Goal: Check status: Check status

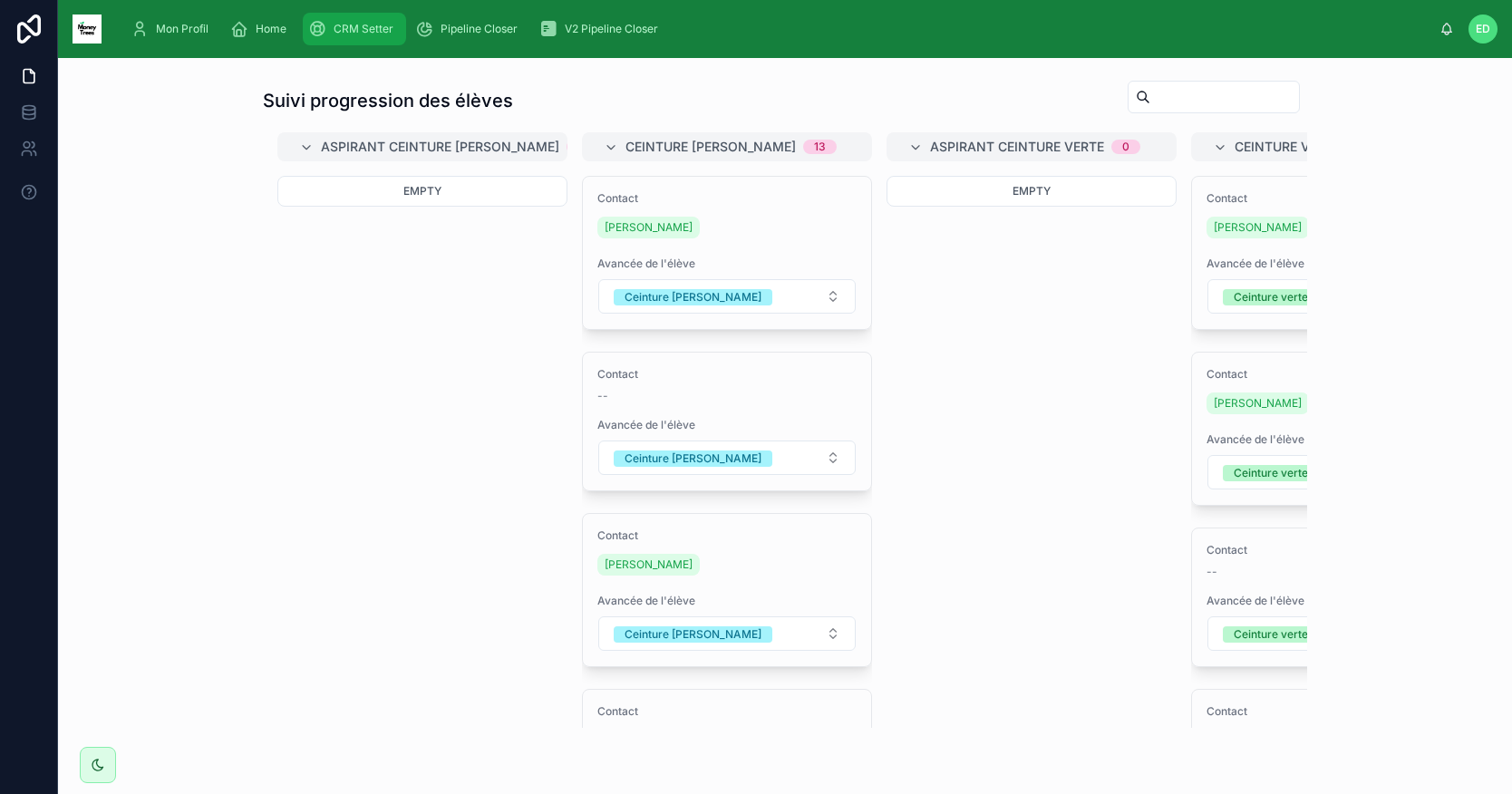
scroll to position [0, 1034]
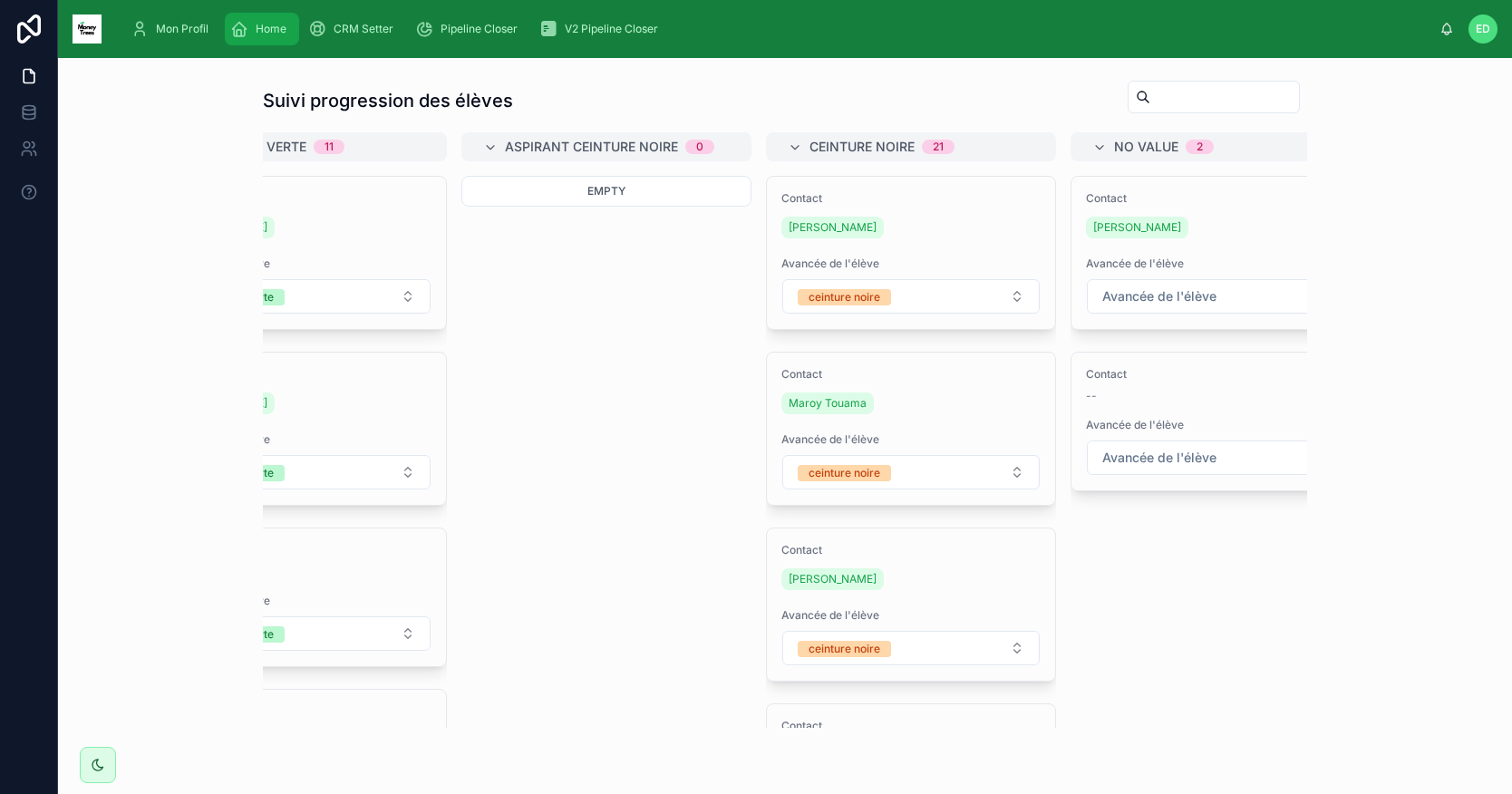
click at [278, 31] on span "Home" at bounding box center [271, 28] width 31 height 14
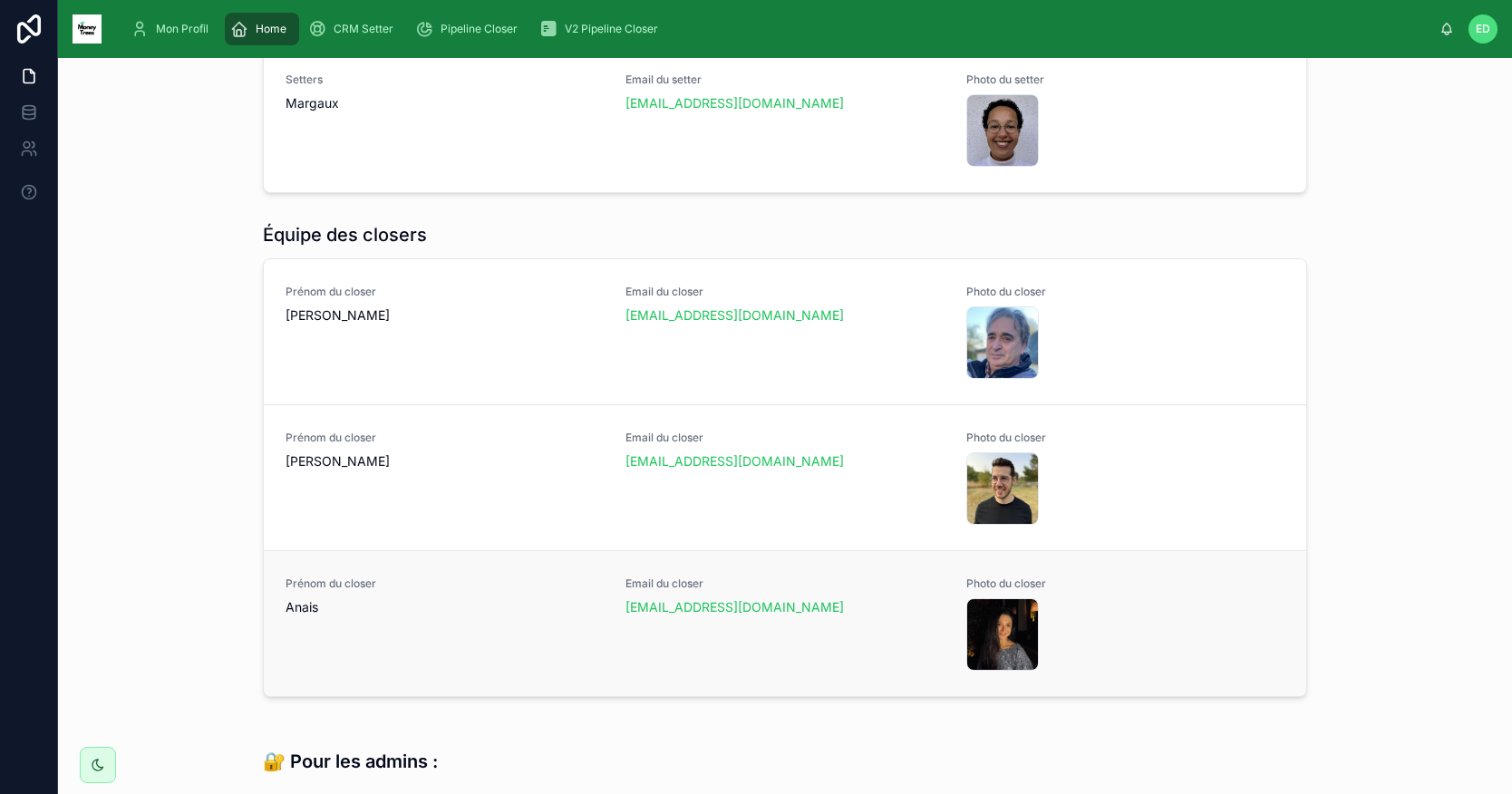
scroll to position [911, 0]
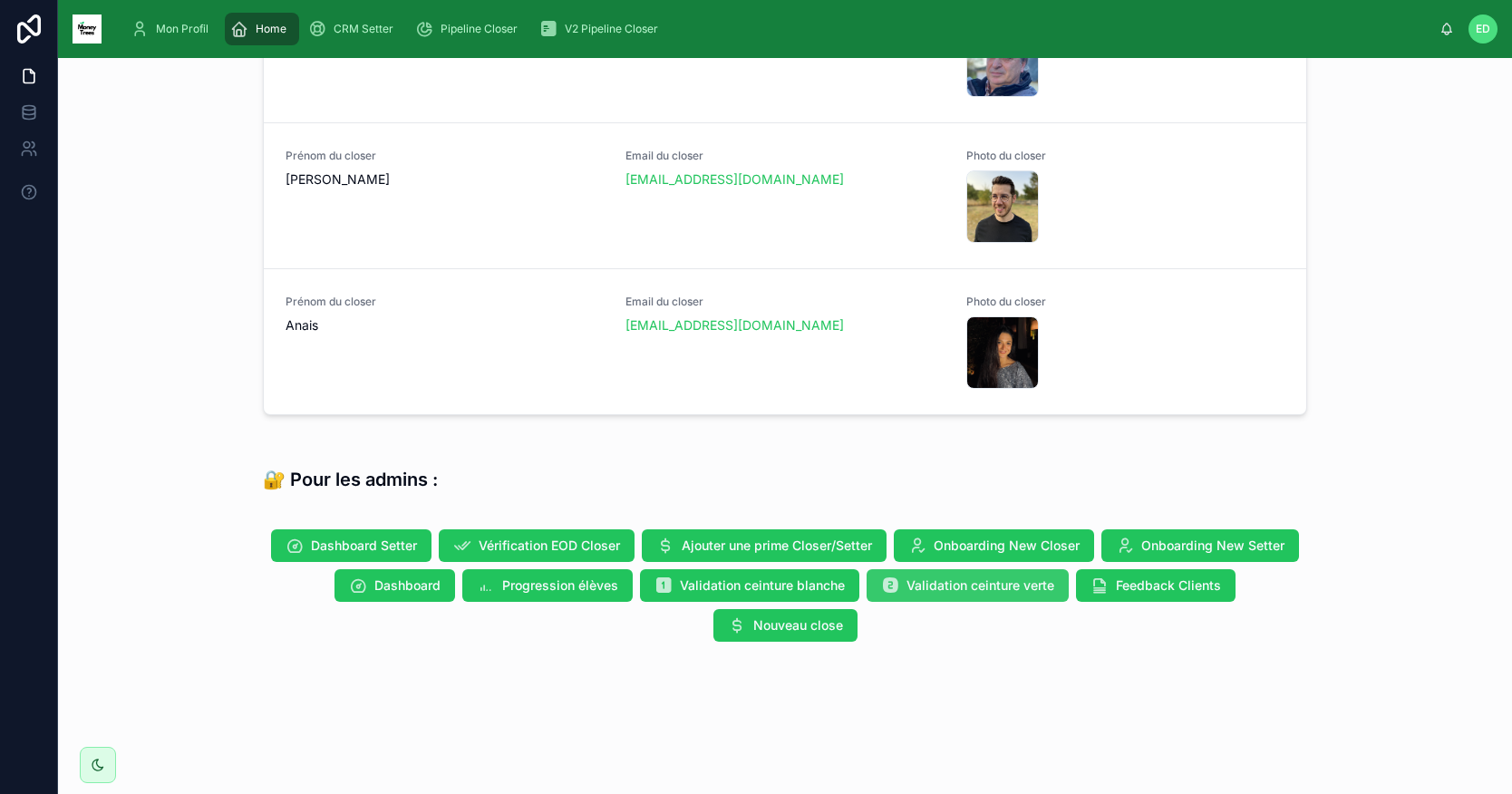
click at [935, 591] on span "Validation ceinture verte" at bounding box center [980, 585] width 148 height 18
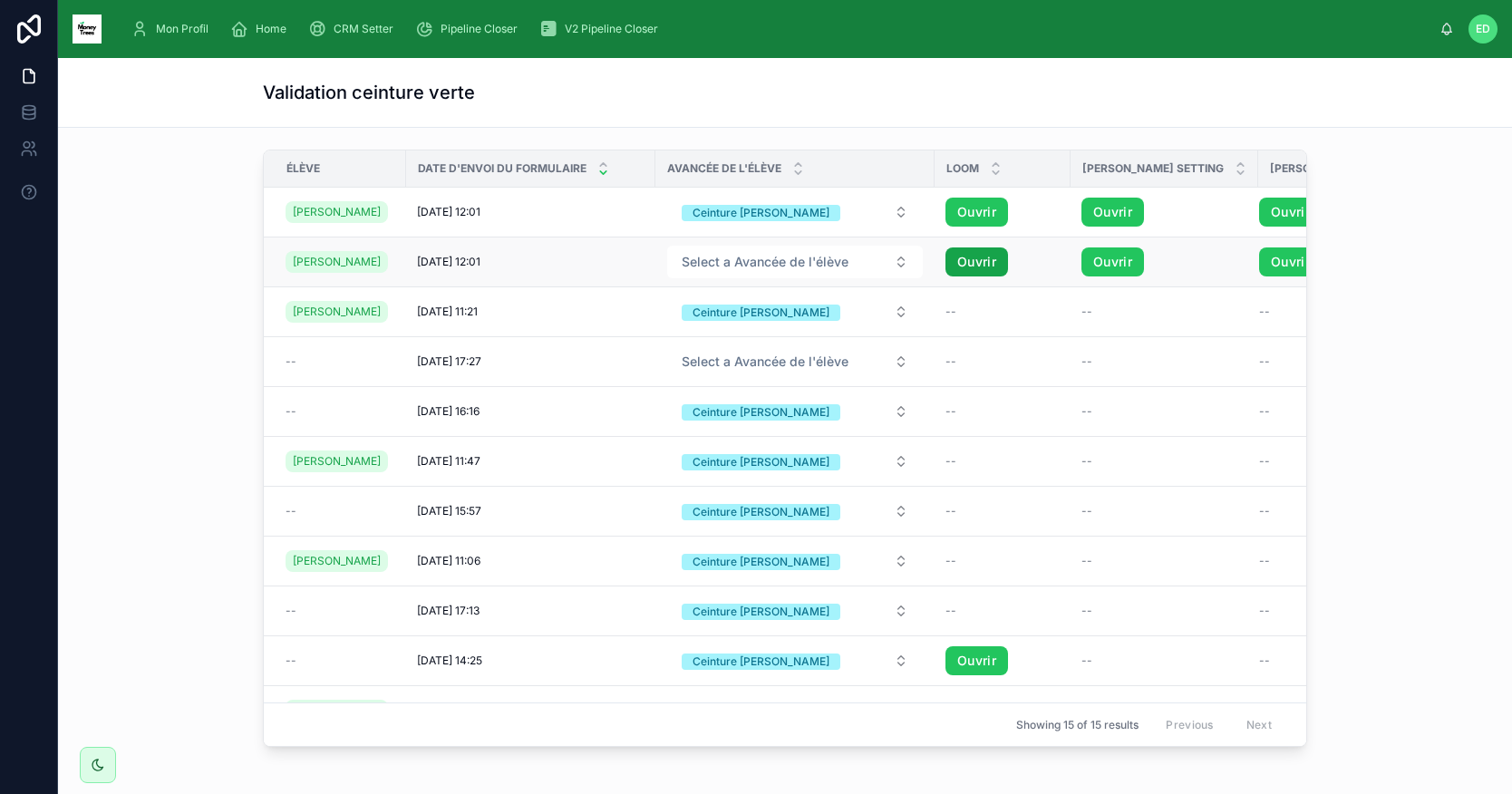
click at [965, 277] on link "Ouvrir" at bounding box center [976, 262] width 63 height 29
click at [1094, 272] on link "Ouvrir" at bounding box center [1113, 262] width 63 height 29
click at [1103, 209] on link "Ouvrir" at bounding box center [1113, 211] width 63 height 29
click at [1259, 209] on link "Ouvrir" at bounding box center [1290, 211] width 63 height 29
click at [1114, 219] on link "Ouvrir" at bounding box center [1113, 211] width 63 height 29
